Goal: Check status: Check status

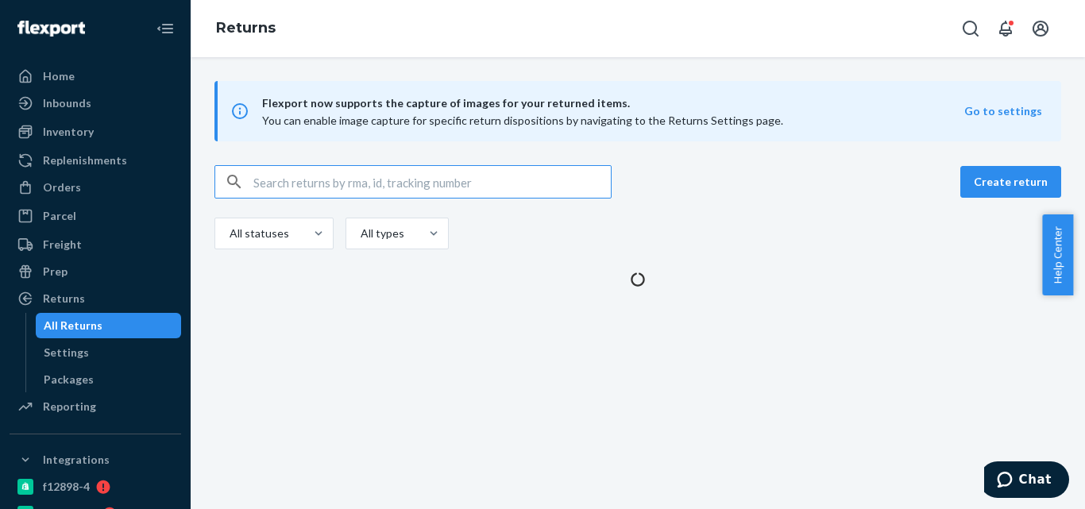
click at [334, 176] on input "text" at bounding box center [431, 182] width 357 height 32
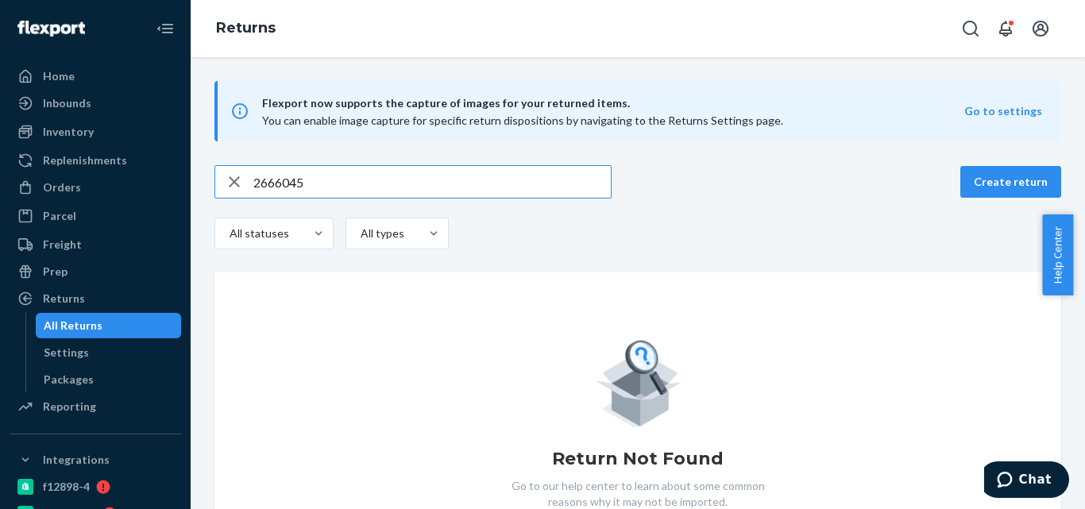
click at [256, 182] on input "2666045" at bounding box center [431, 182] width 357 height 32
type input "BIO-2666045"
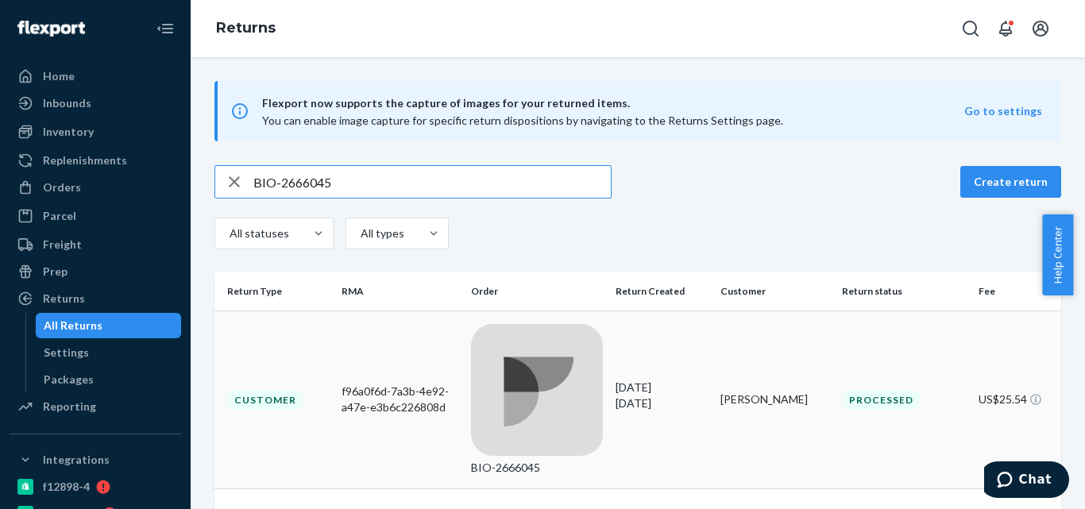
click at [535, 460] on div "BIO-2666045" at bounding box center [537, 468] width 133 height 16
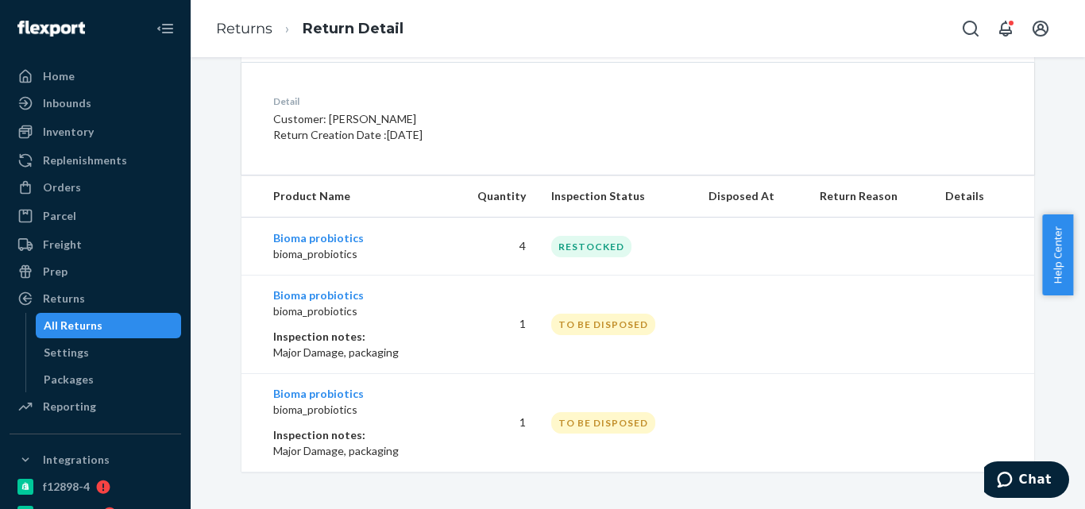
scroll to position [407, 0]
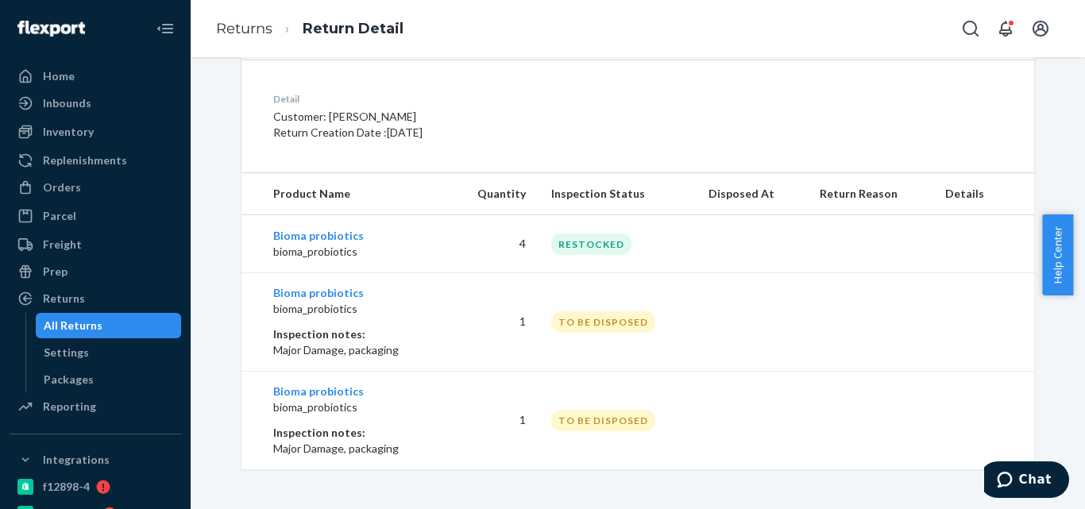
click at [145, 329] on div "All Returns" at bounding box center [108, 326] width 143 height 22
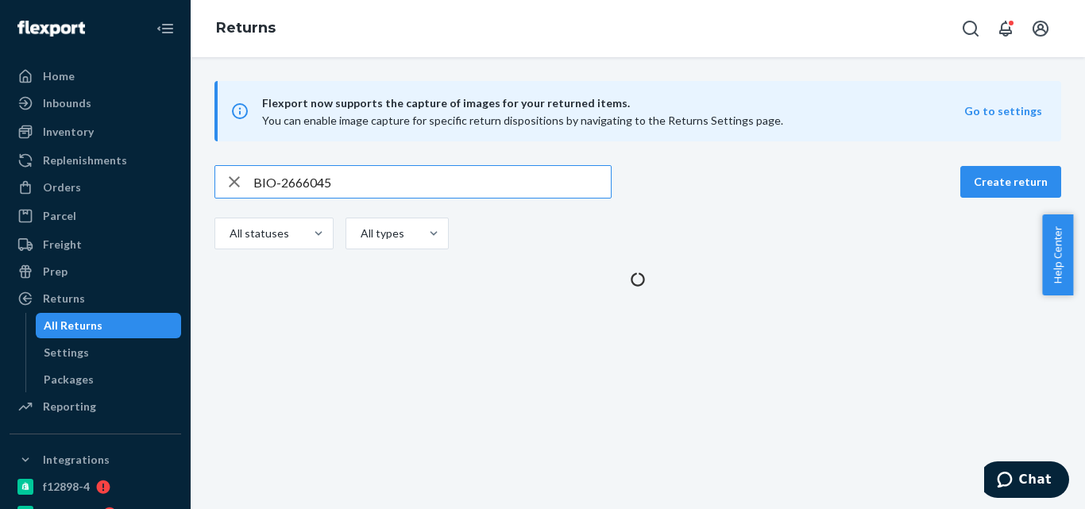
click at [305, 183] on input "BIO-2666045" at bounding box center [431, 182] width 357 height 32
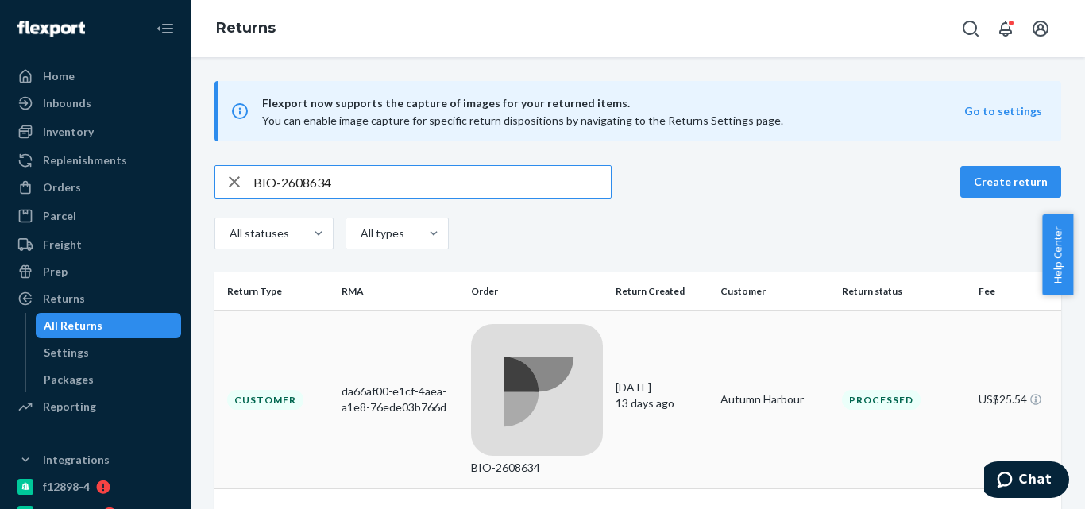
type input "BIO-2608634"
click at [505, 460] on div "BIO-2608634" at bounding box center [537, 468] width 133 height 16
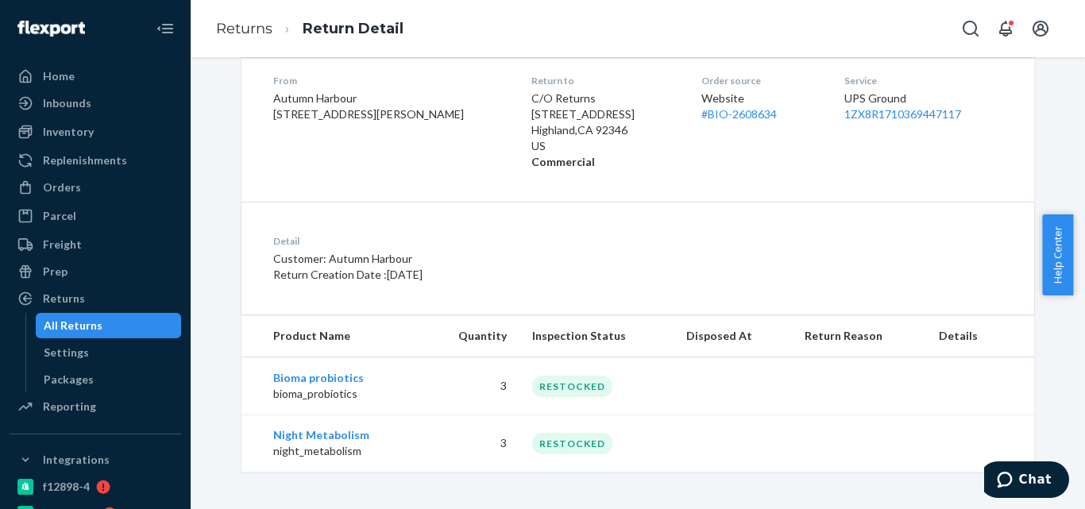
scroll to position [267, 0]
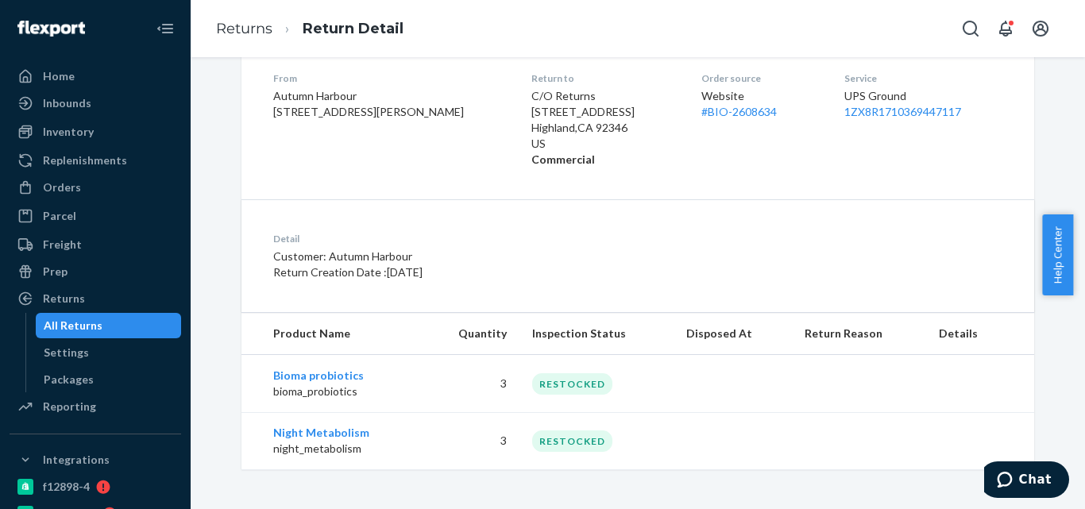
click at [153, 328] on div "All Returns" at bounding box center [108, 326] width 143 height 22
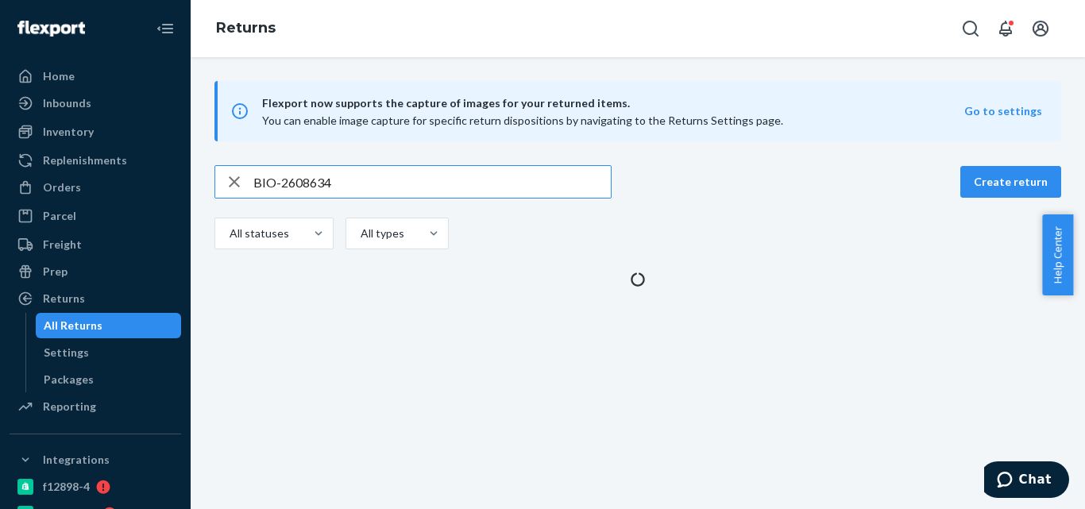
click at [312, 171] on input "BIO-2608634" at bounding box center [431, 182] width 357 height 32
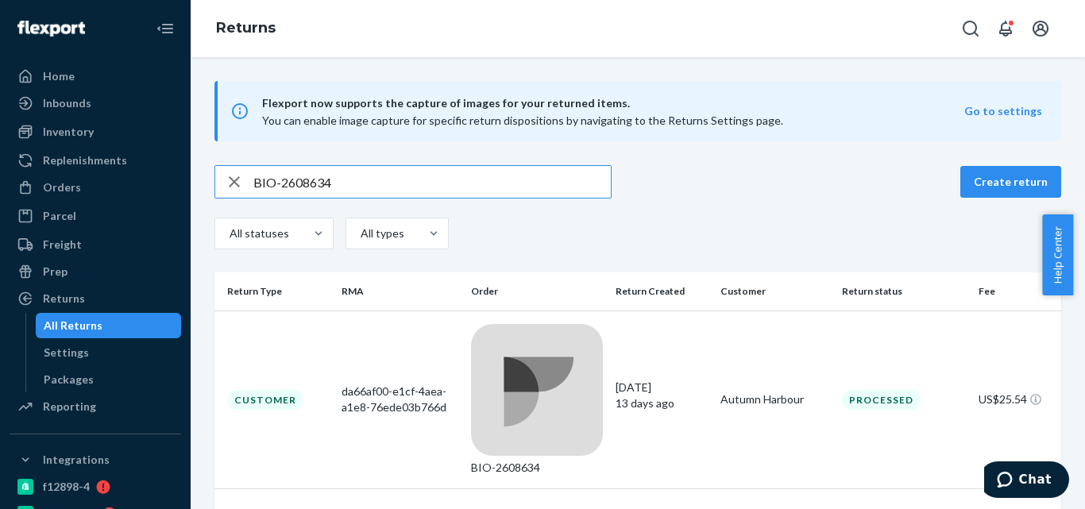
click at [312, 171] on input "BIO-2608634" at bounding box center [431, 182] width 357 height 32
type input "BIO-2633006"
click at [474, 318] on td "BIO-2633006" at bounding box center [537, 400] width 145 height 179
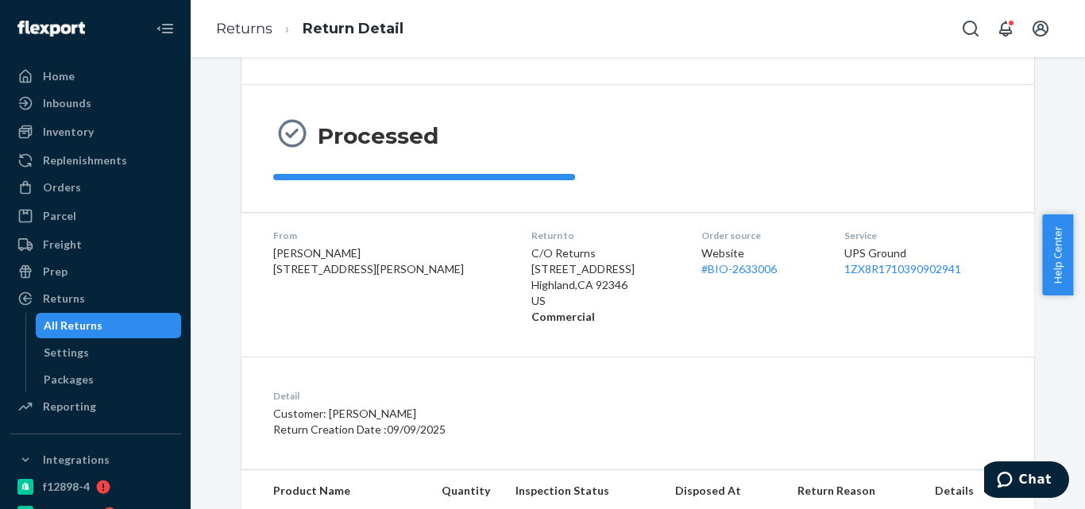
scroll to position [199, 0]
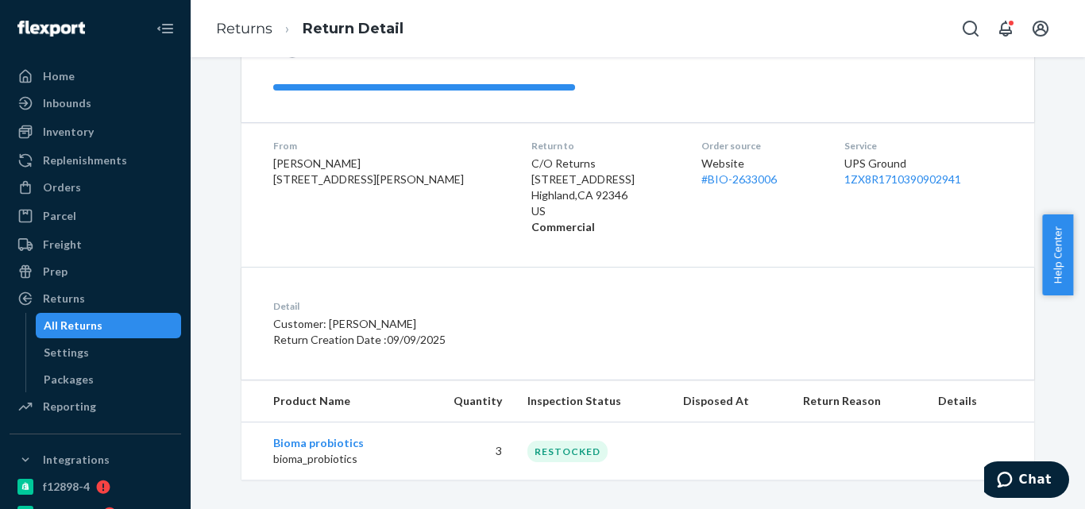
click at [89, 318] on div "All Returns" at bounding box center [73, 326] width 59 height 16
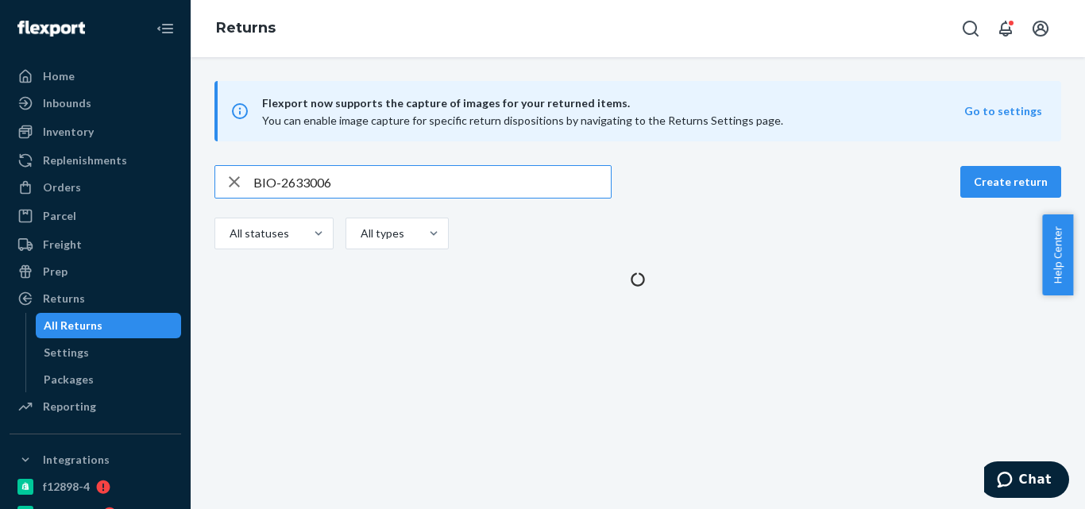
click at [299, 181] on input "BIO-2633006" at bounding box center [431, 182] width 357 height 32
type input "BIO-2497050"
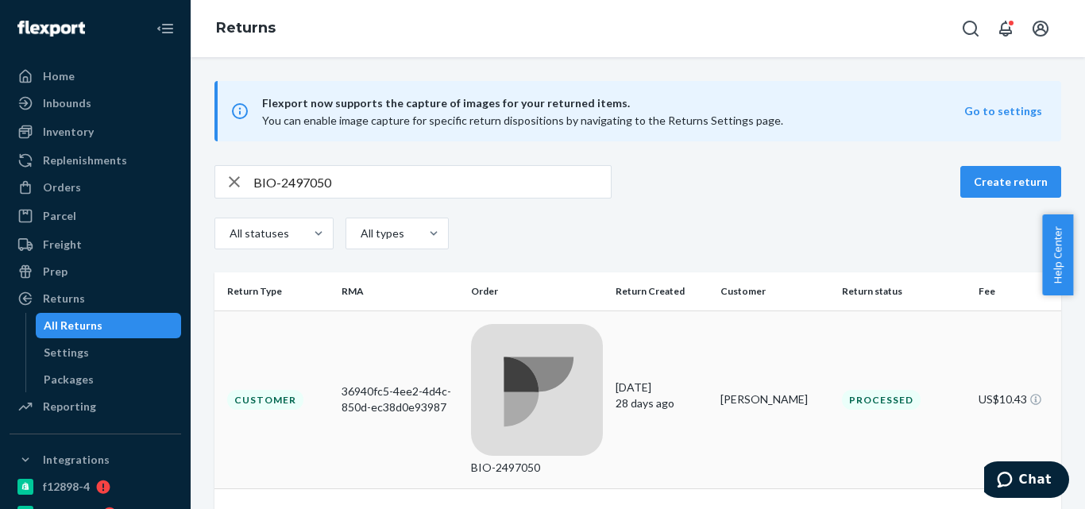
click at [471, 332] on rect at bounding box center [537, 390] width 133 height 133
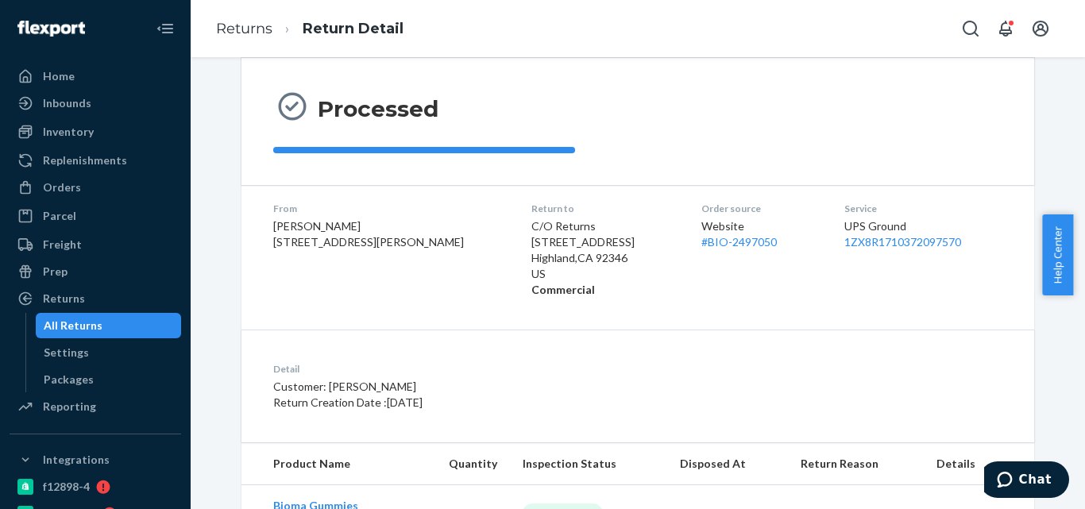
scroll to position [210, 0]
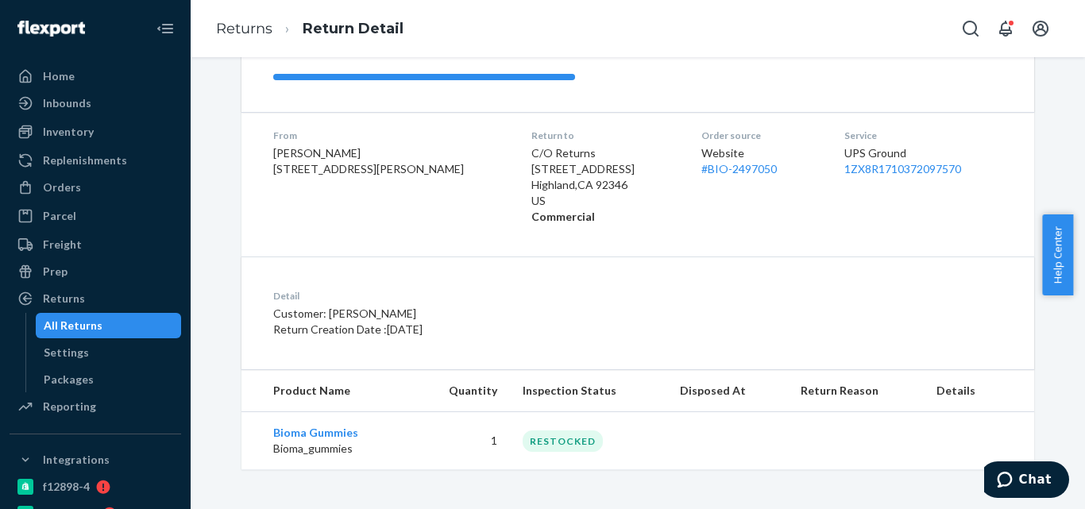
click at [131, 318] on div "All Returns" at bounding box center [108, 326] width 143 height 22
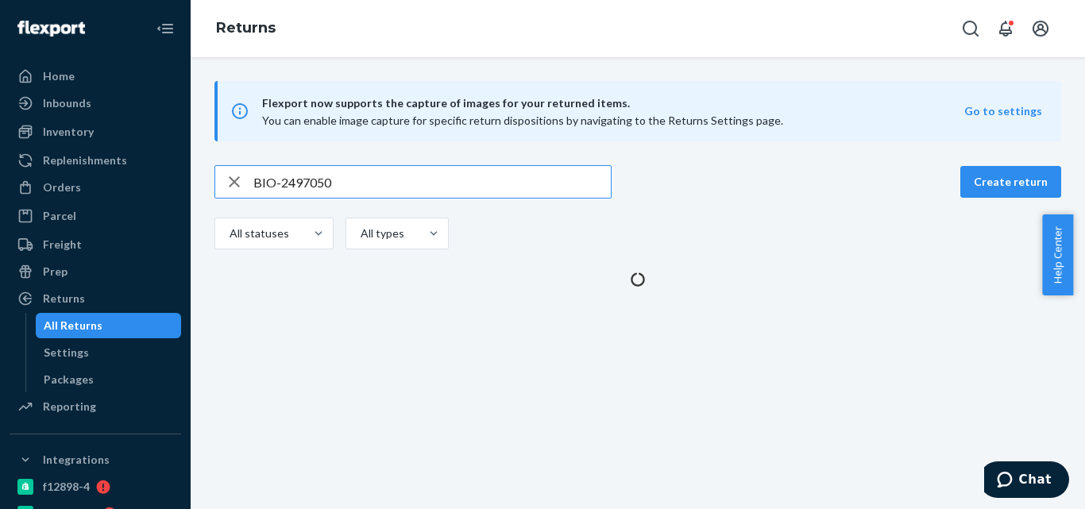
click at [315, 186] on input "BIO-2497050" at bounding box center [431, 182] width 357 height 32
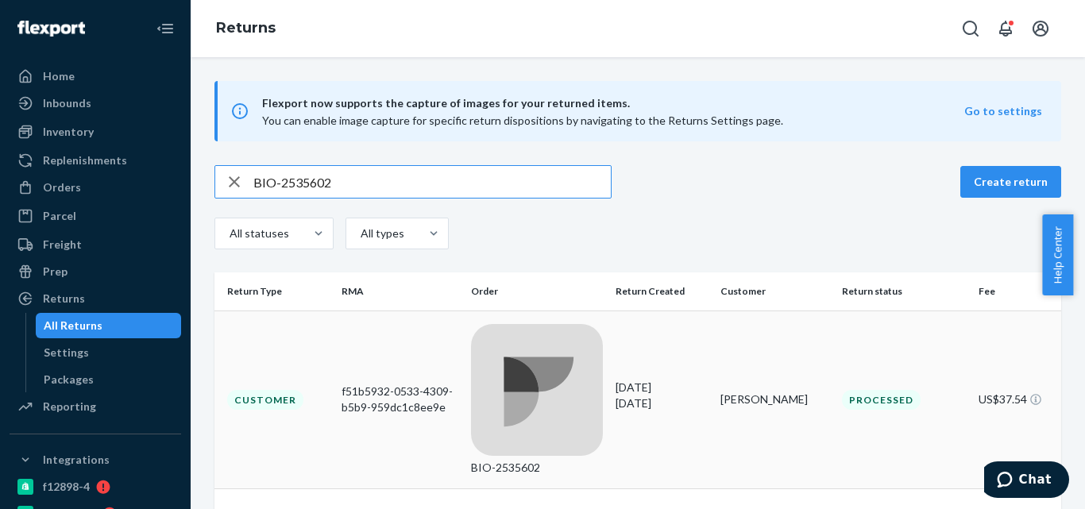
type input "BIO-2535602"
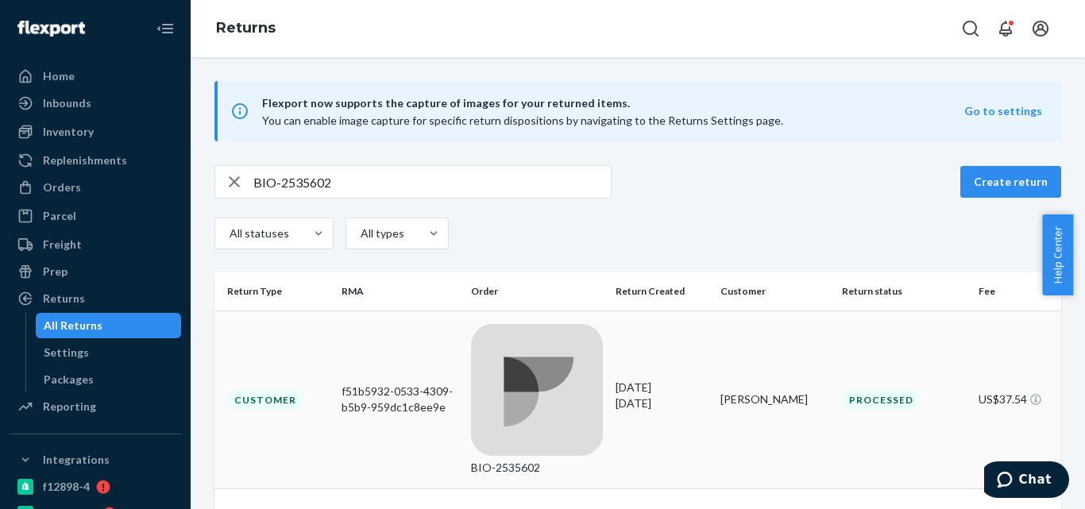
click at [519, 326] on td "BIO-2535602" at bounding box center [537, 400] width 145 height 179
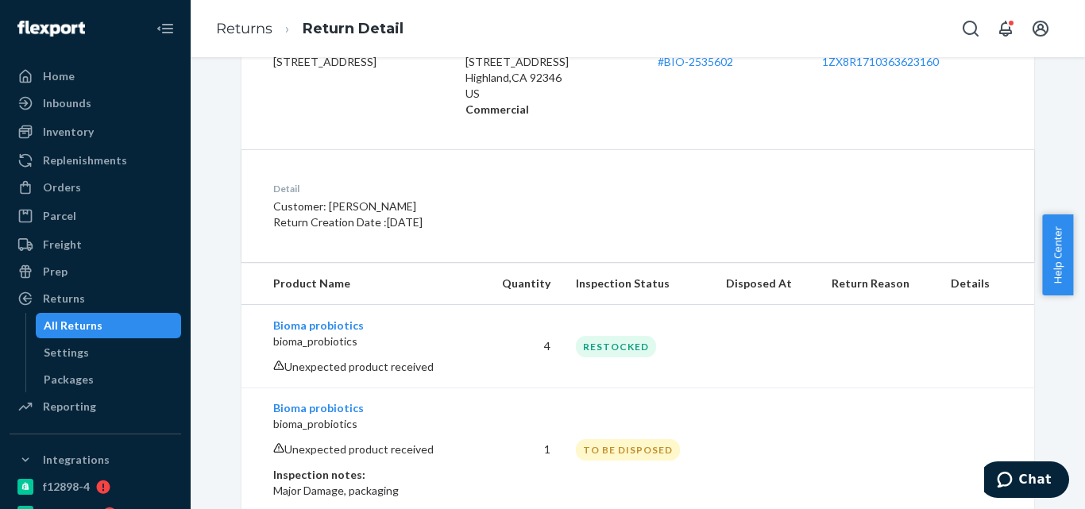
scroll to position [263, 0]
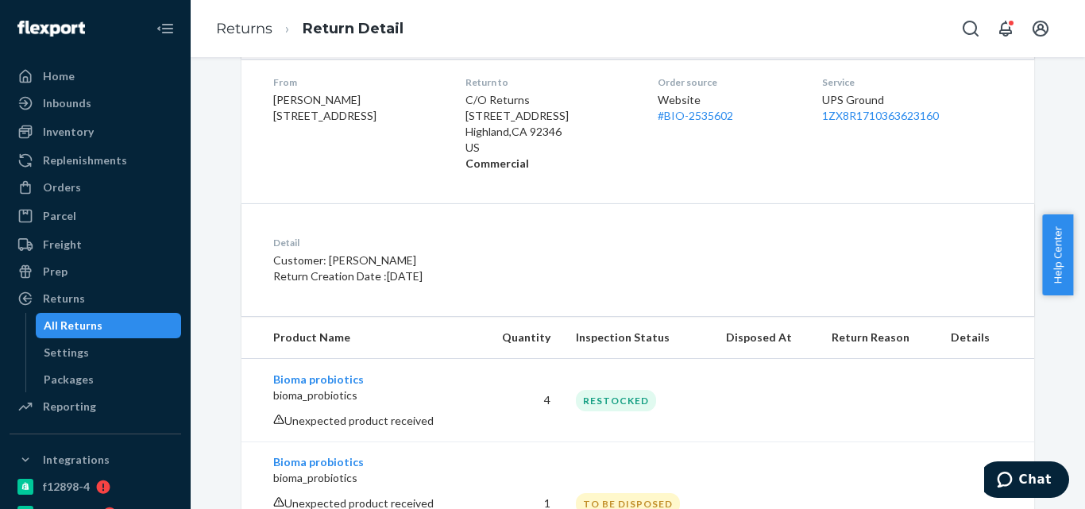
click at [146, 324] on div "All Returns" at bounding box center [108, 326] width 143 height 22
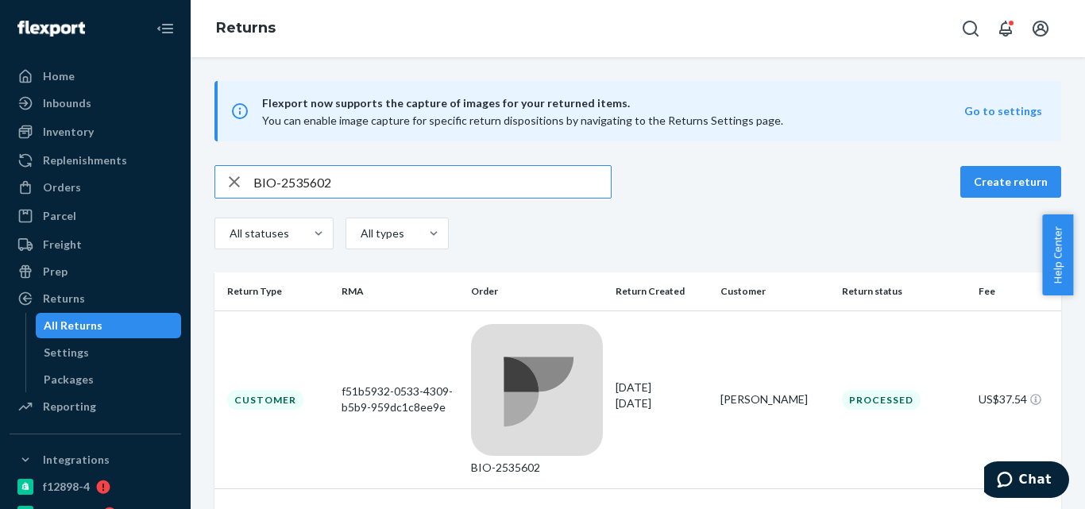
click at [299, 186] on input "BIO-2535602" at bounding box center [431, 182] width 357 height 32
paste input "653833"
type input "BIO-2653833"
click at [553, 460] on div "BIO-2653833" at bounding box center [537, 468] width 133 height 16
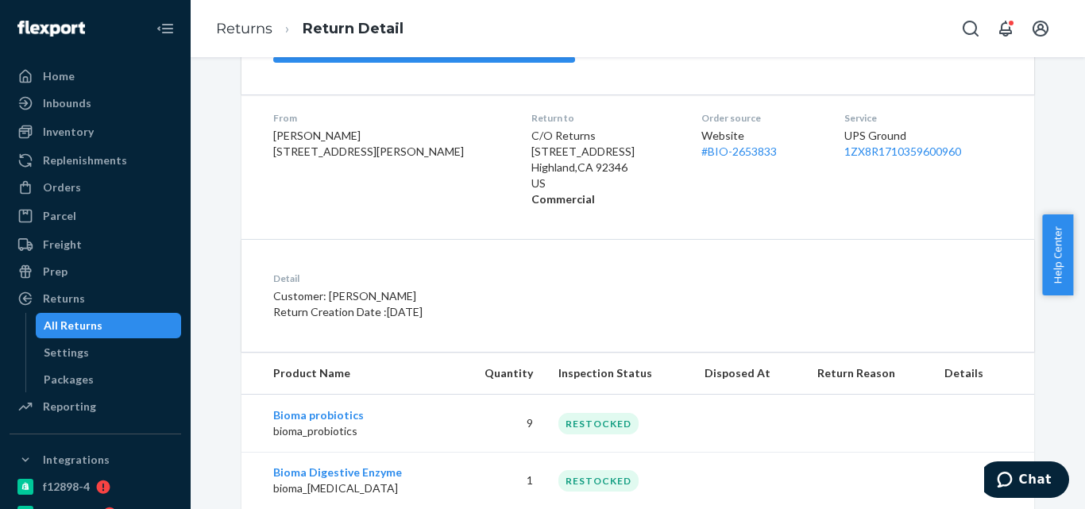
scroll to position [324, 0]
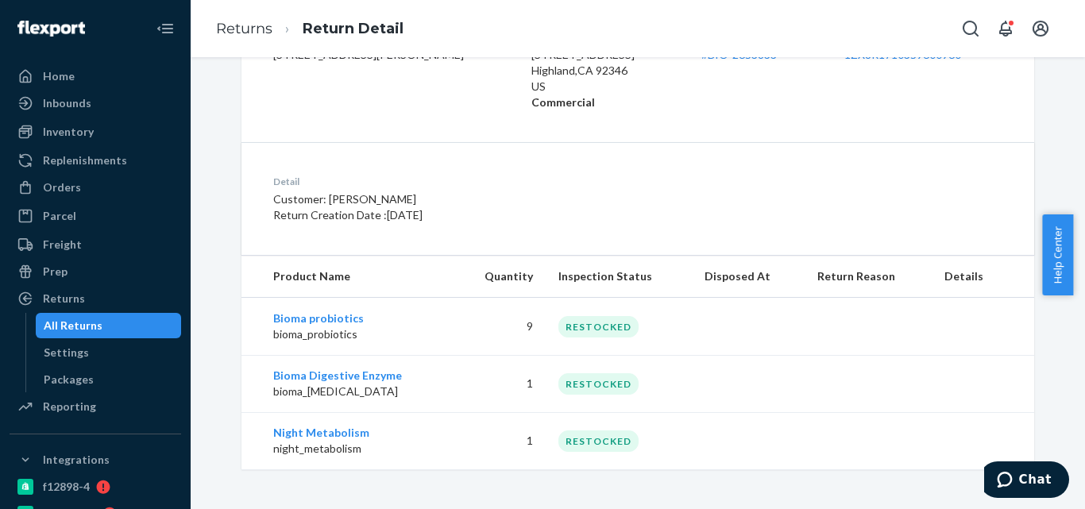
click at [90, 318] on div "All Returns" at bounding box center [73, 326] width 59 height 16
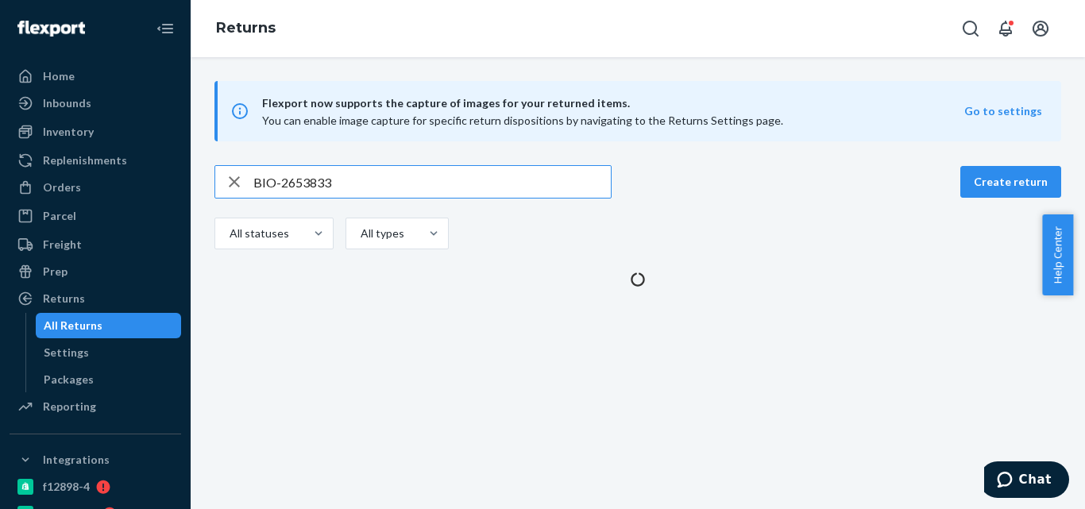
click at [307, 183] on input "BIO-2653833" at bounding box center [431, 182] width 357 height 32
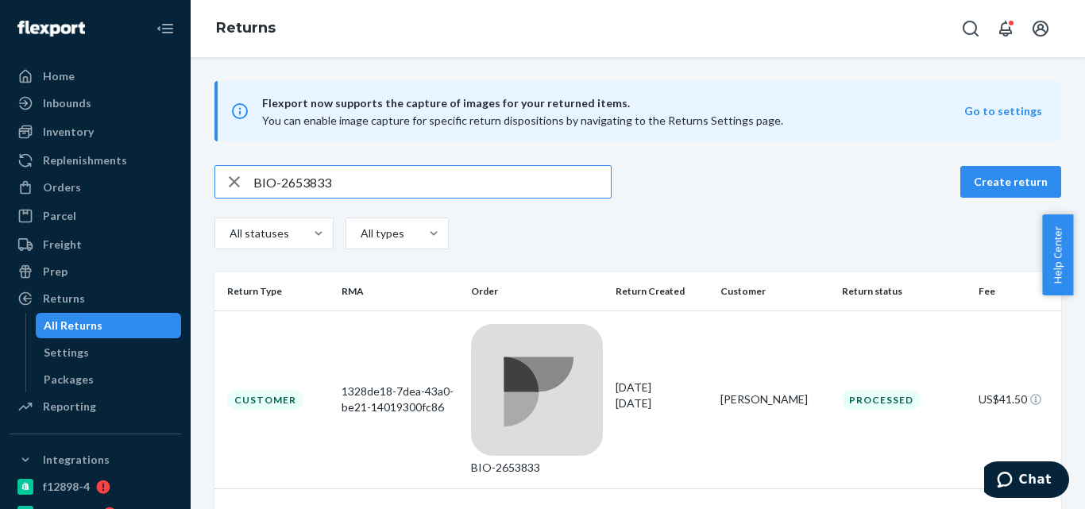
click at [307, 183] on input "BIO-2653833" at bounding box center [431, 182] width 357 height 32
click at [511, 460] on div "BIO-2653833" at bounding box center [537, 468] width 133 height 16
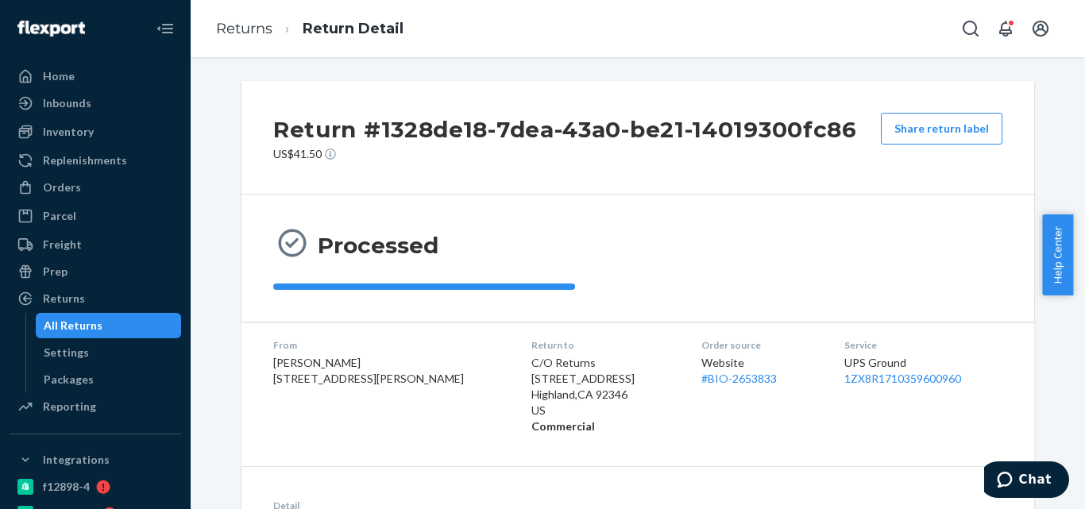
scroll to position [324, 0]
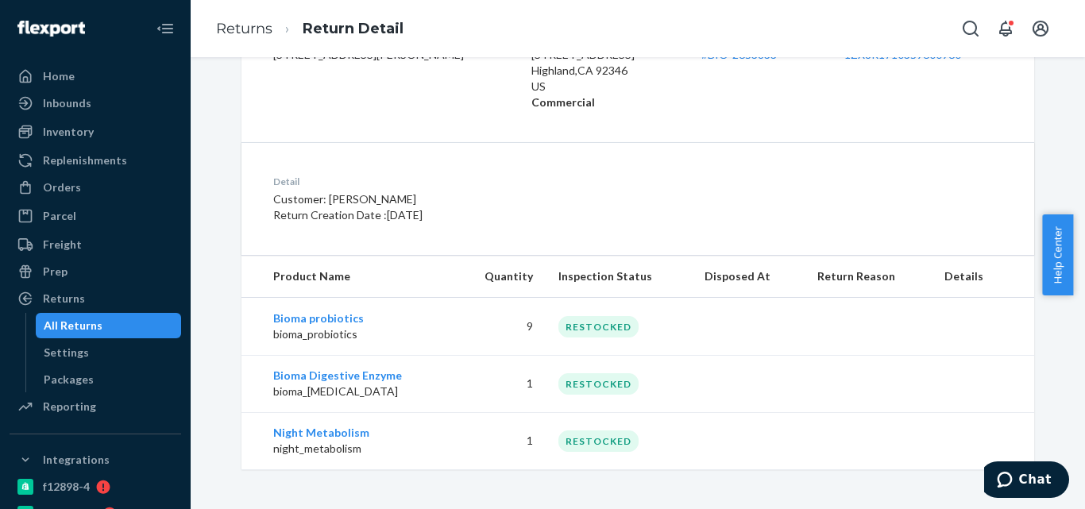
click at [85, 332] on div "All Returns" at bounding box center [73, 326] width 59 height 16
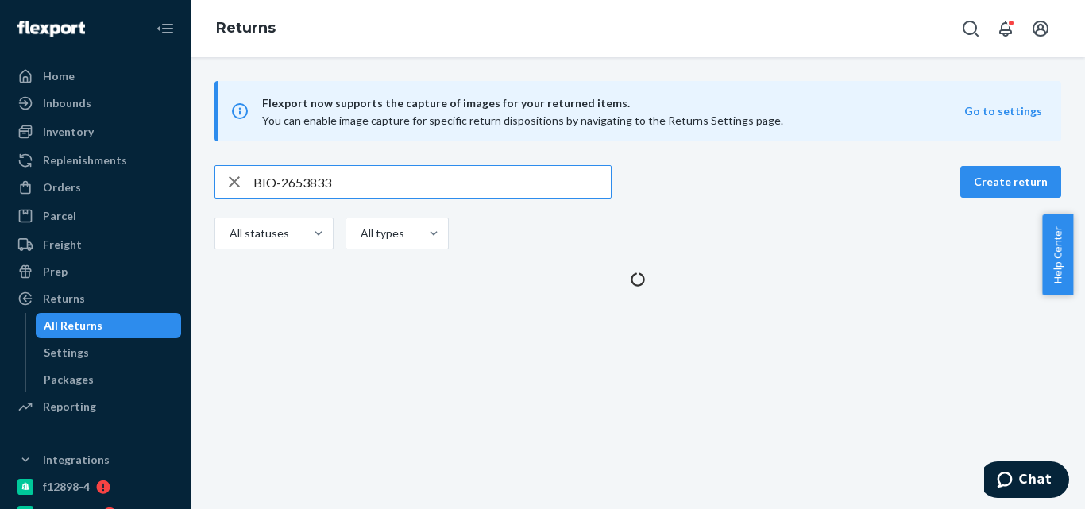
click at [311, 179] on input "BIO-2653833" at bounding box center [431, 182] width 357 height 32
type input "BIO-2569618"
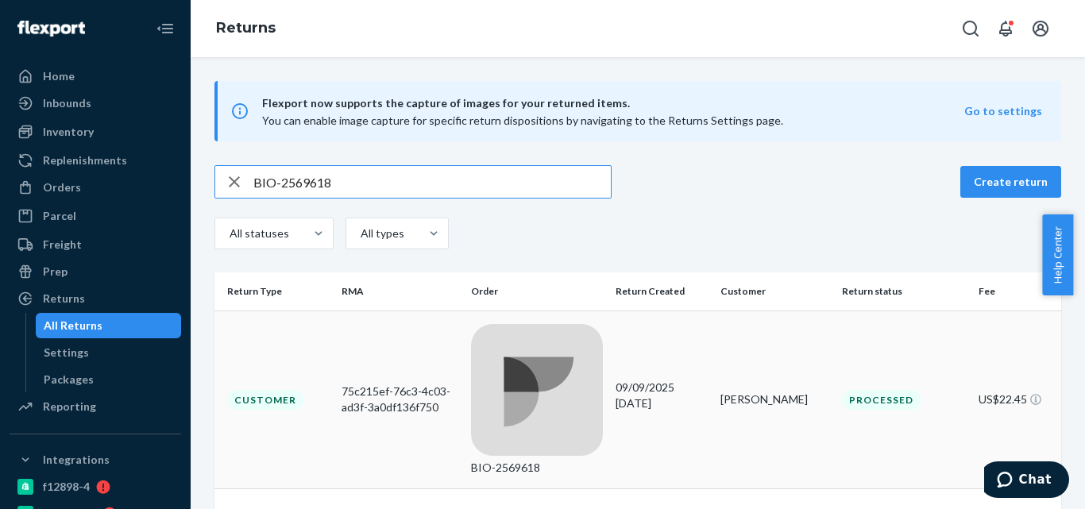
click at [484, 326] on td "BIO-2569618" at bounding box center [537, 400] width 145 height 179
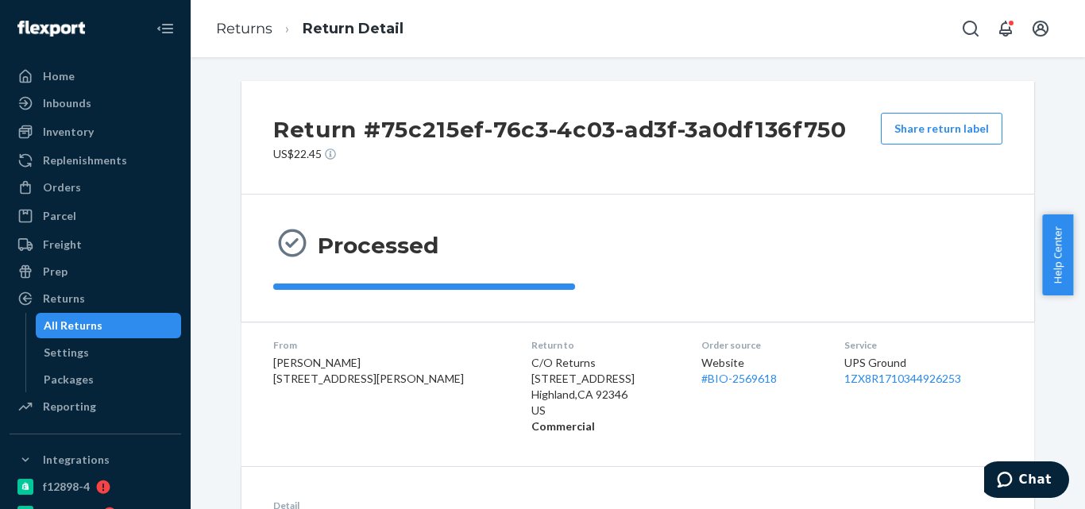
click at [144, 320] on div "All Returns" at bounding box center [108, 326] width 143 height 22
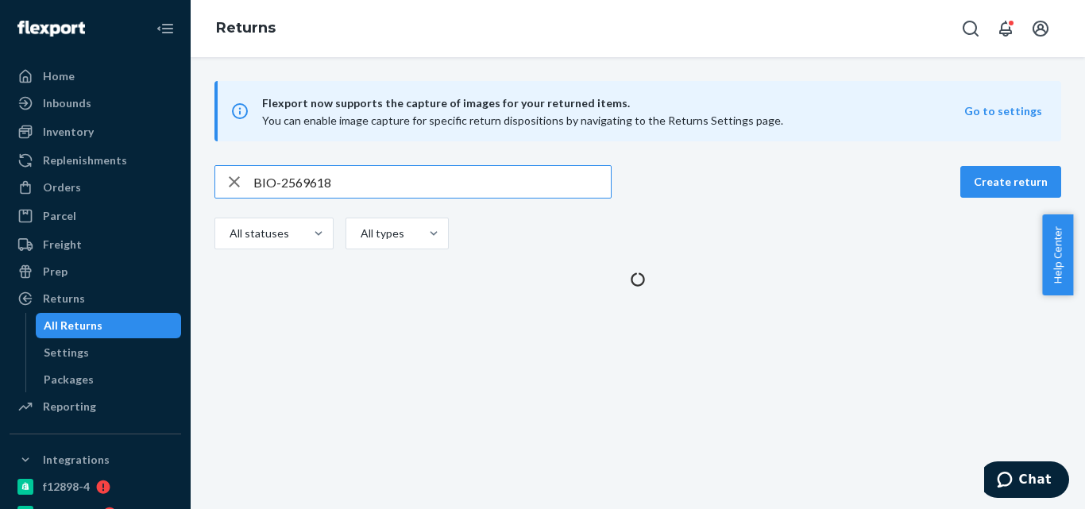
click at [305, 194] on input "BIO-2569618" at bounding box center [431, 182] width 357 height 32
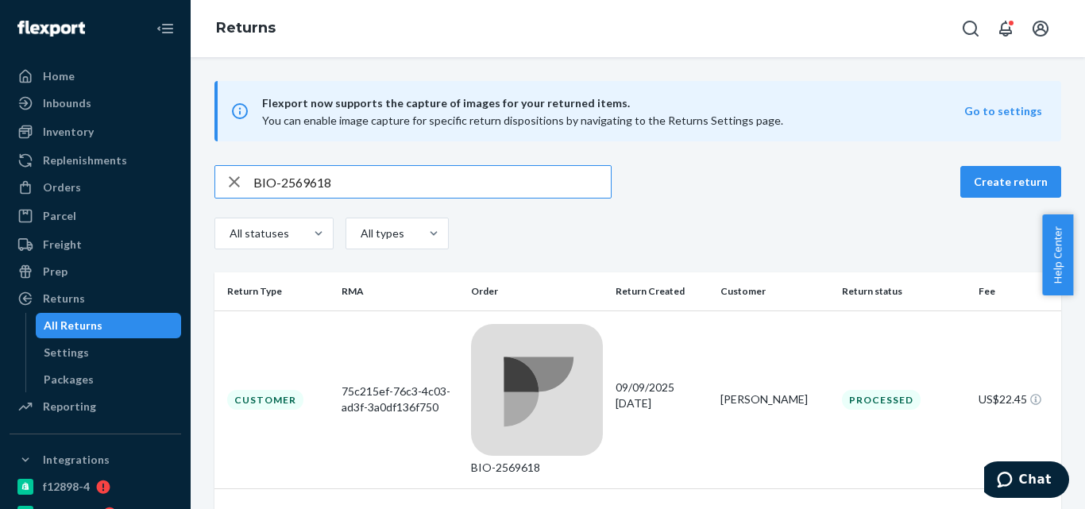
click at [312, 190] on input "BIO-2569618" at bounding box center [431, 182] width 357 height 32
type input "BIO-2597527"
click at [573, 334] on div "BIO-2597527" at bounding box center [537, 400] width 133 height 152
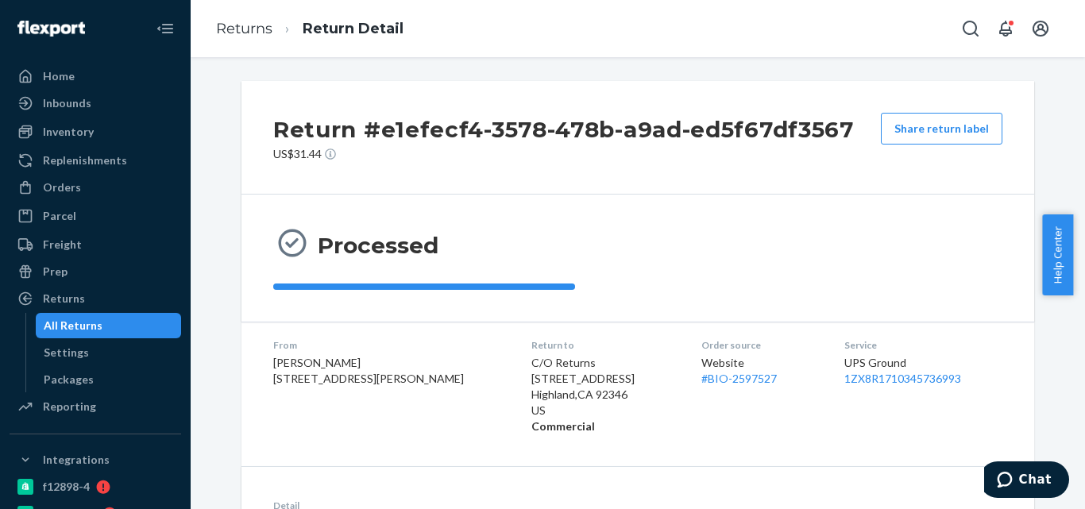
click at [83, 335] on div "All Returns" at bounding box center [108, 326] width 143 height 22
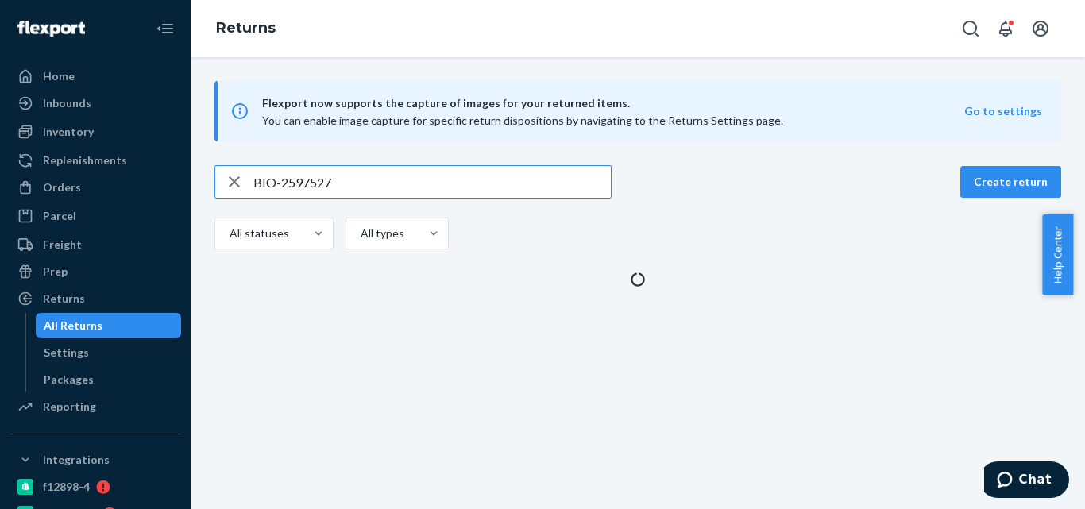
click at [297, 191] on input "BIO-2597527" at bounding box center [431, 182] width 357 height 32
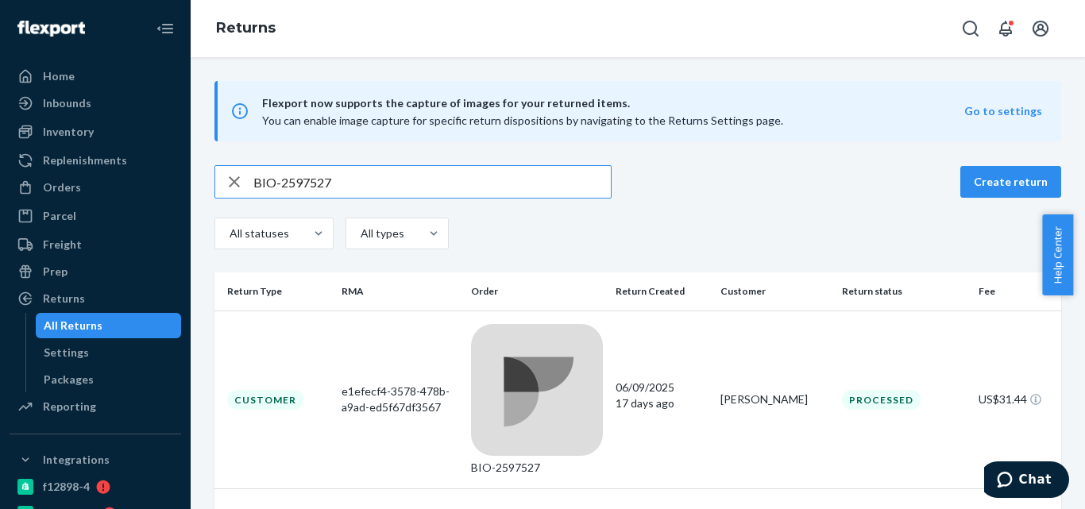
click at [297, 191] on input "BIO-2597527" at bounding box center [431, 182] width 357 height 32
type input "BIO-2608870"
click at [484, 338] on rect at bounding box center [537, 390] width 133 height 133
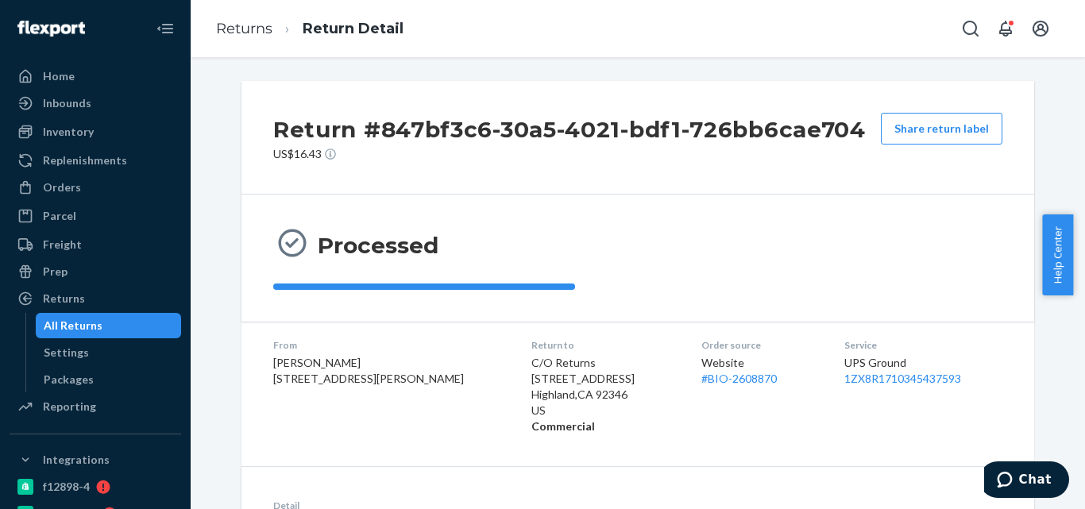
click at [74, 324] on div "All Returns" at bounding box center [73, 326] width 59 height 16
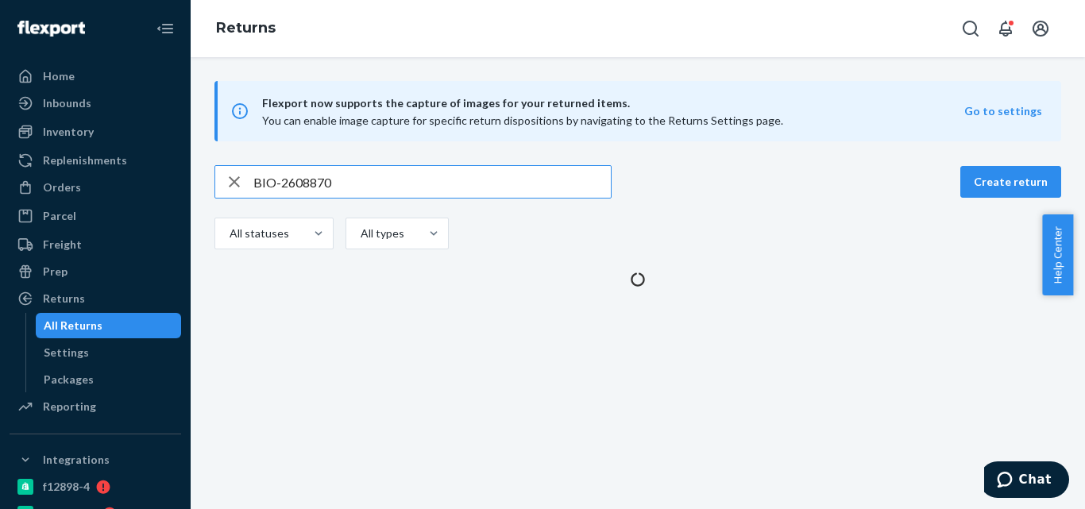
click at [311, 193] on input "BIO-2608870" at bounding box center [431, 182] width 357 height 32
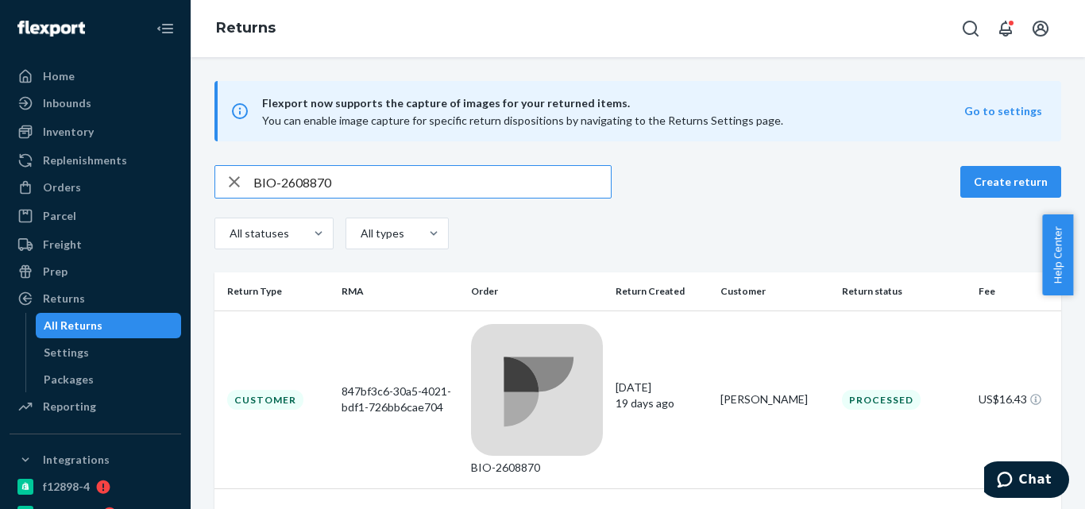
click at [311, 193] on input "BIO-2608870" at bounding box center [431, 182] width 357 height 32
click at [293, 185] on input "BIO-2263457" at bounding box center [431, 182] width 357 height 32
paste input "303568"
type input "BIO-2303568"
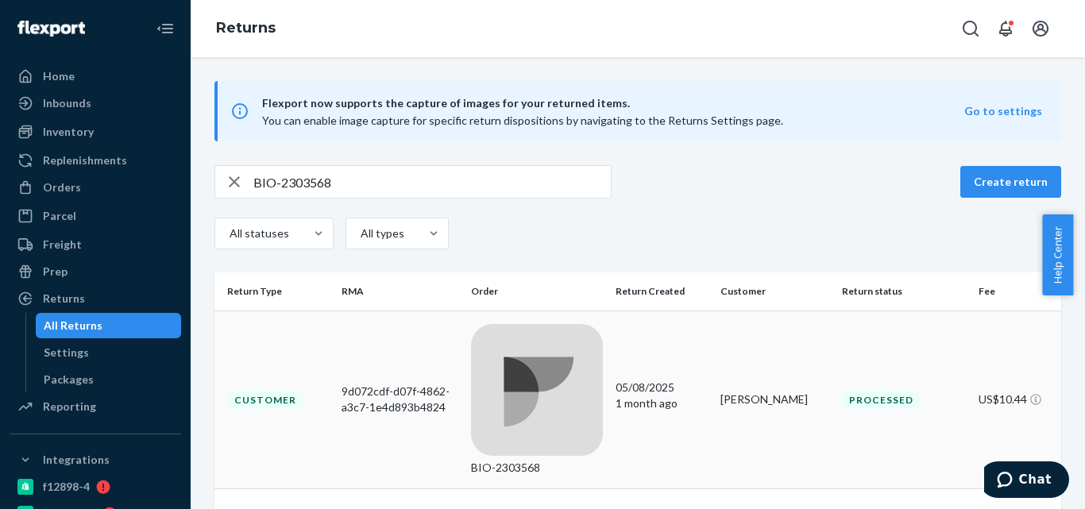
click at [554, 360] on td "BIO-2303568" at bounding box center [537, 400] width 145 height 179
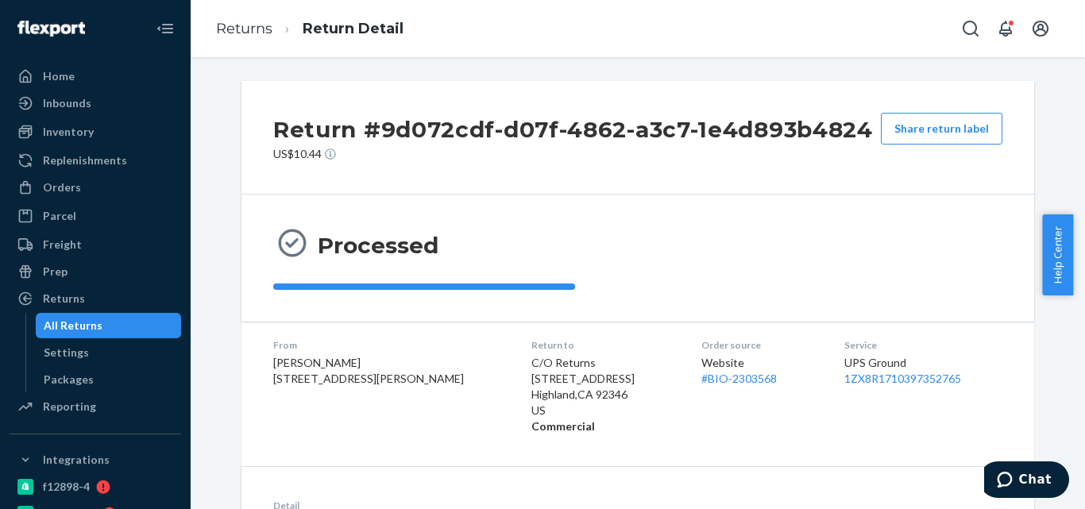
click at [91, 321] on div "All Returns" at bounding box center [73, 326] width 59 height 16
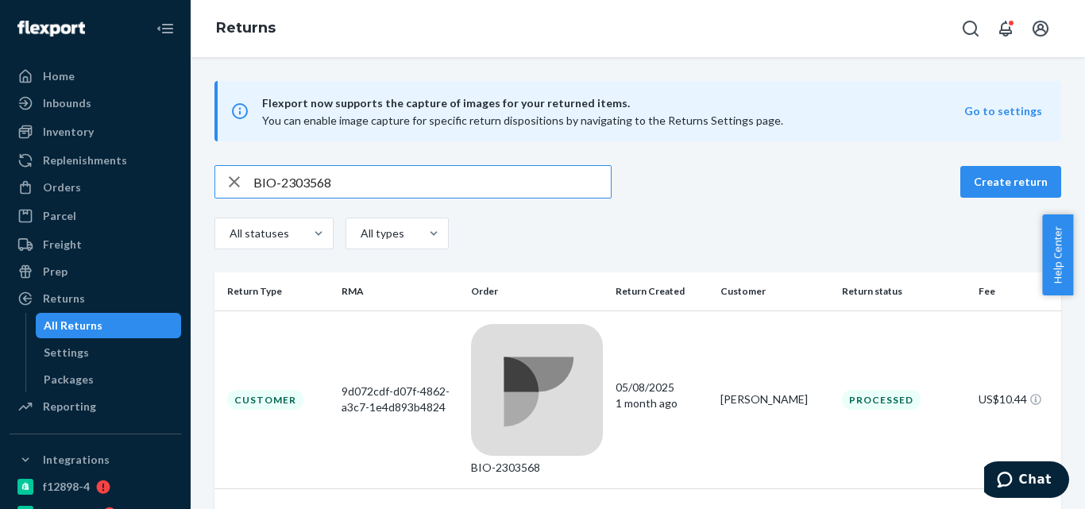
click at [305, 188] on input "BIO-2303568" at bounding box center [431, 182] width 357 height 32
click at [312, 188] on input "BIO-2268084" at bounding box center [431, 182] width 357 height 32
paste input "338611"
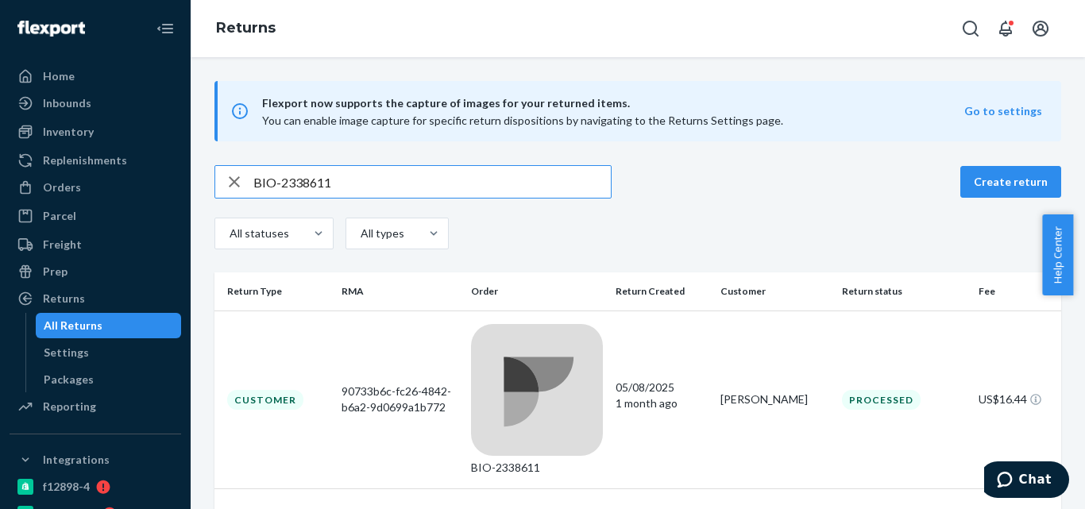
click at [311, 187] on input "BIO-2338611" at bounding box center [431, 182] width 357 height 32
paste input "7609"
type input "BIO-2376091"
click at [426, 384] on div "5851f0a9-1c9c-4e4f-8534-8a1f22171582" at bounding box center [400, 400] width 116 height 32
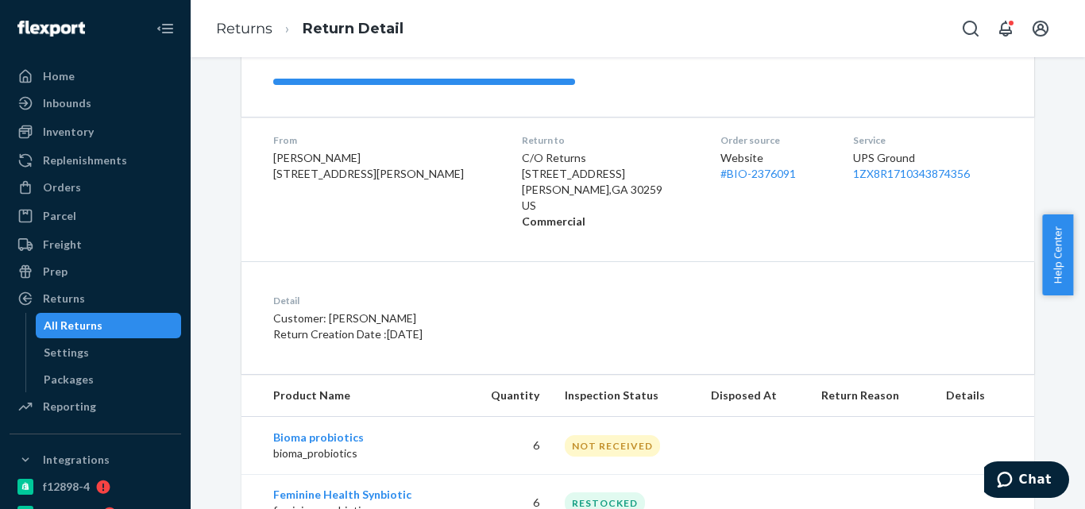
scroll to position [267, 0]
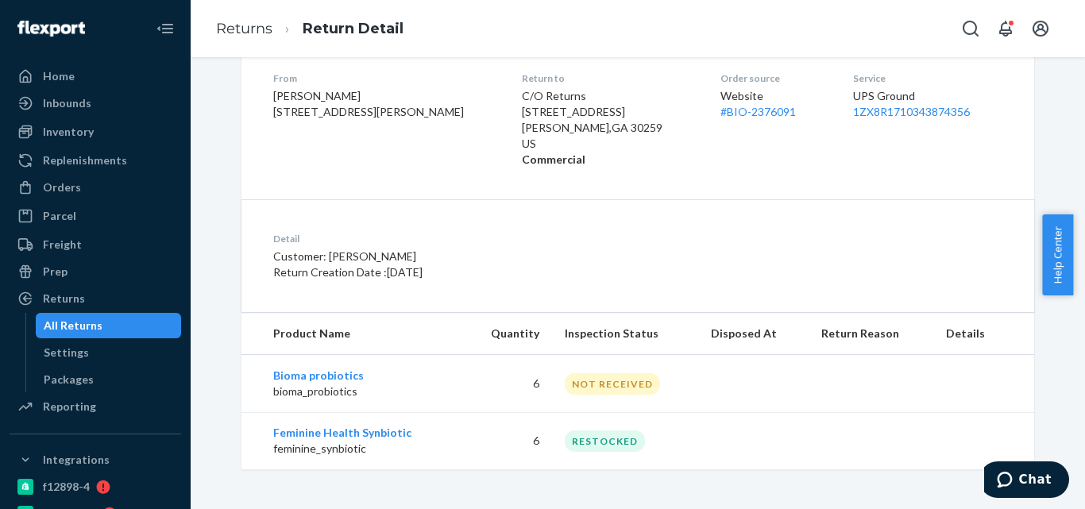
click at [129, 327] on div "All Returns" at bounding box center [108, 326] width 143 height 22
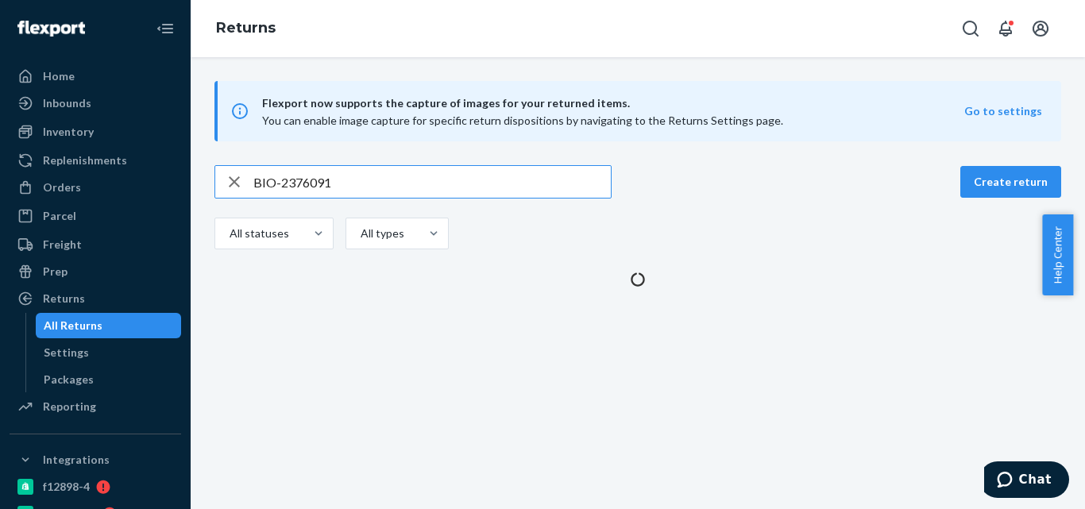
click at [321, 181] on input "BIO-2376091" at bounding box center [431, 182] width 357 height 32
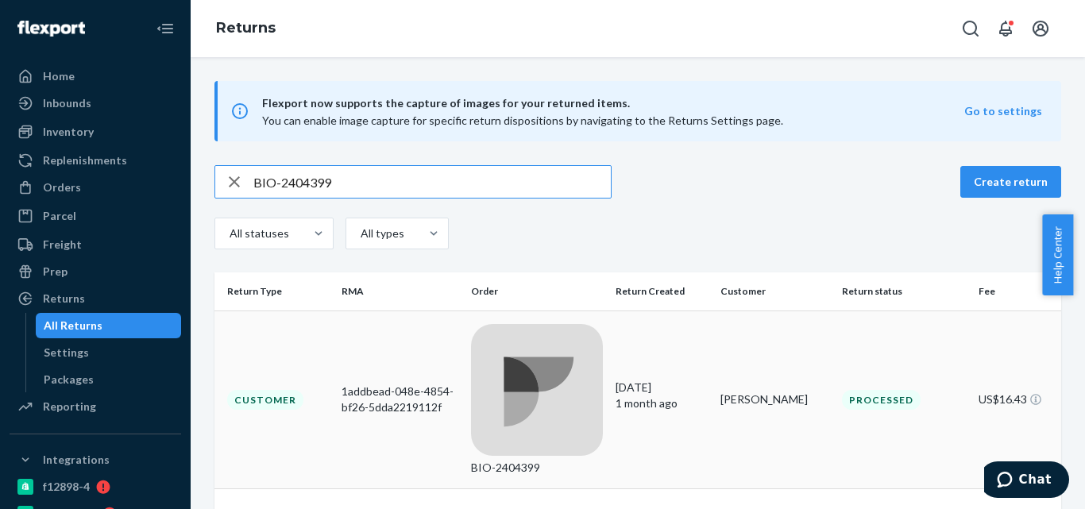
type input "BIO-2404399"
click at [535, 312] on td "BIO-2404399" at bounding box center [537, 400] width 145 height 179
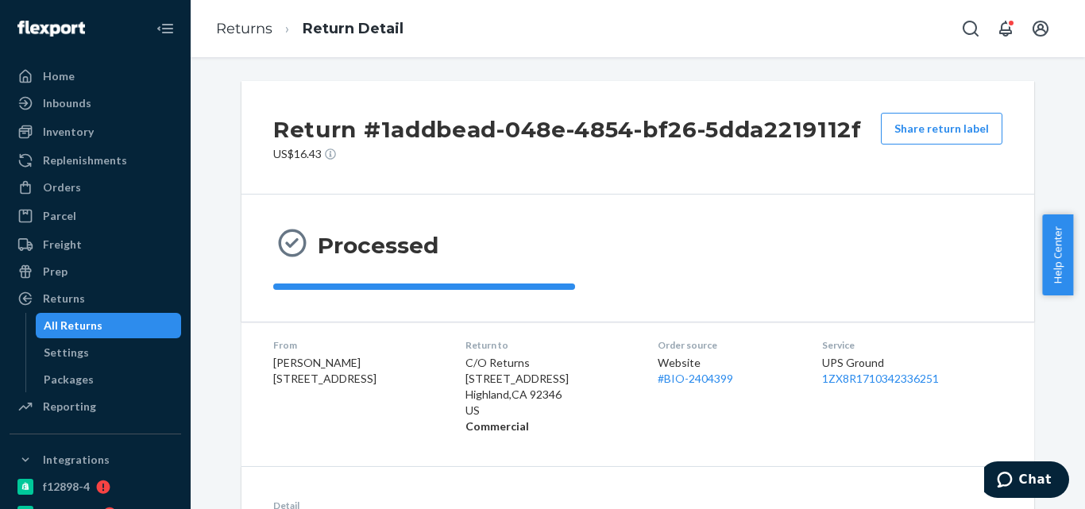
drag, startPoint x: 149, startPoint y: 321, endPoint x: 173, endPoint y: 280, distance: 47.4
click at [149, 319] on div "All Returns" at bounding box center [108, 326] width 143 height 22
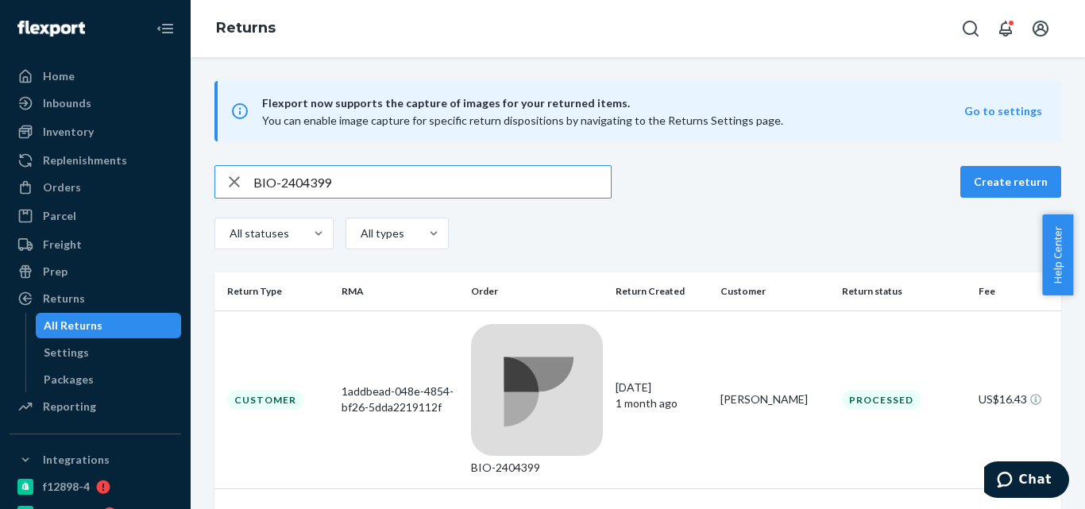
click at [309, 178] on input "BIO-2404399" at bounding box center [431, 182] width 357 height 32
type input "BIO-2312303"
